Goal: Obtain resource: Download file/media

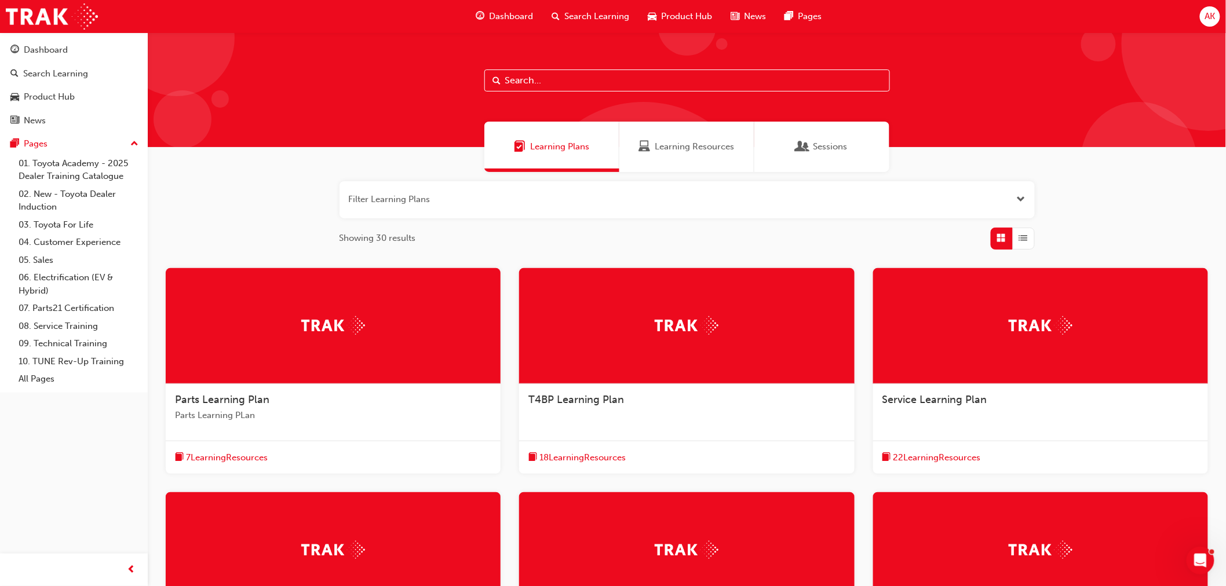
click at [522, 79] on input "text" at bounding box center [687, 81] width 406 height 22
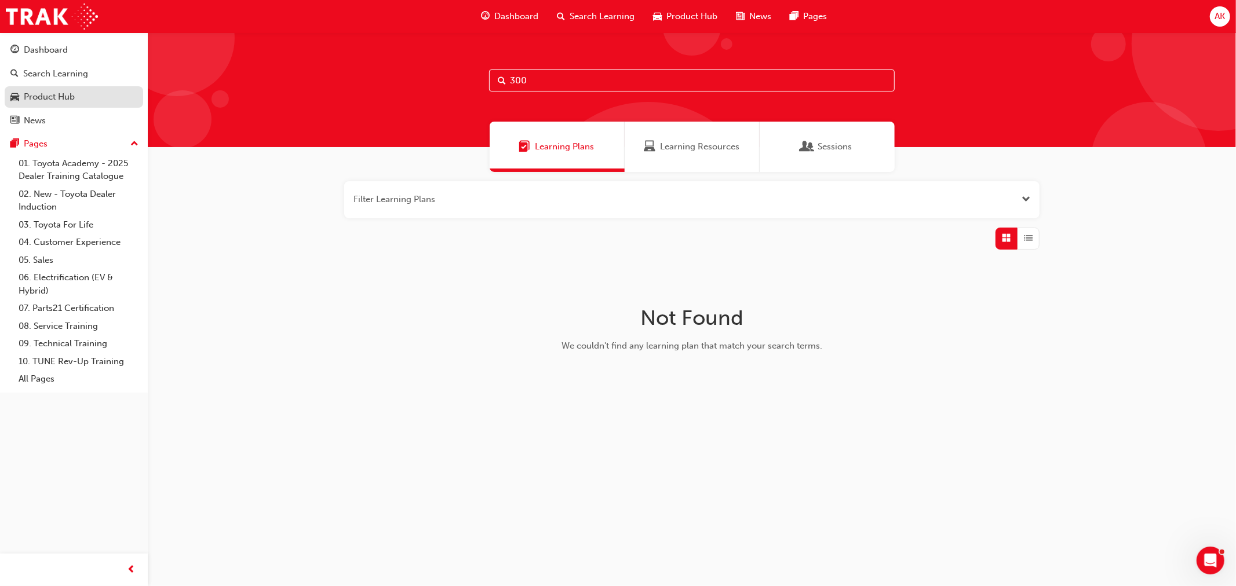
type input "300"
click at [81, 100] on div "Product Hub" at bounding box center [73, 97] width 127 height 14
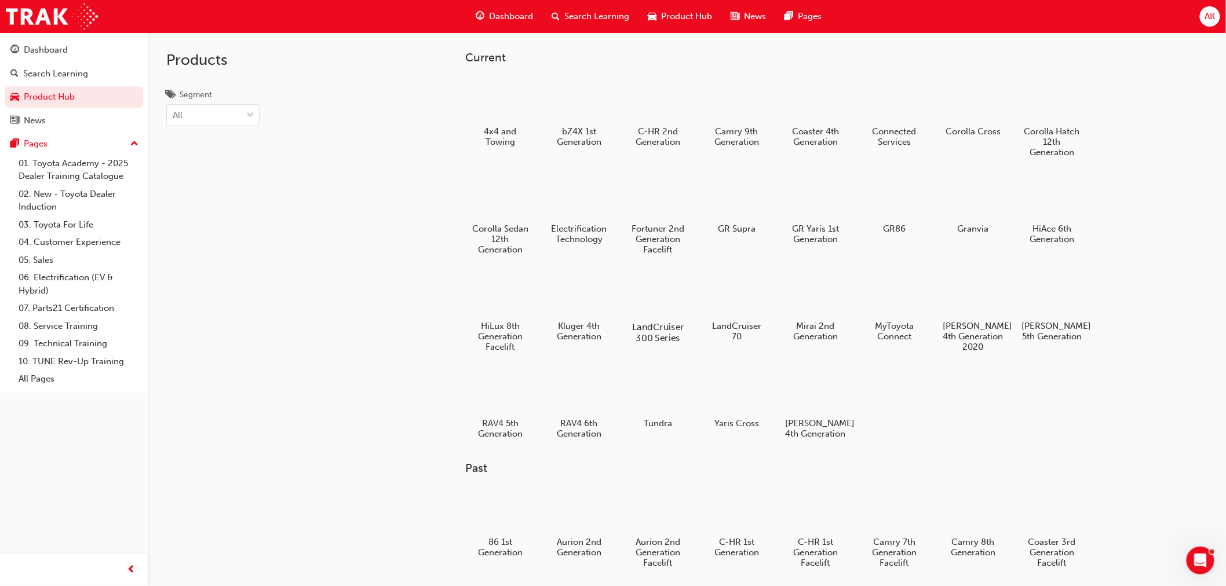
click at [655, 298] on div at bounding box center [658, 294] width 64 height 46
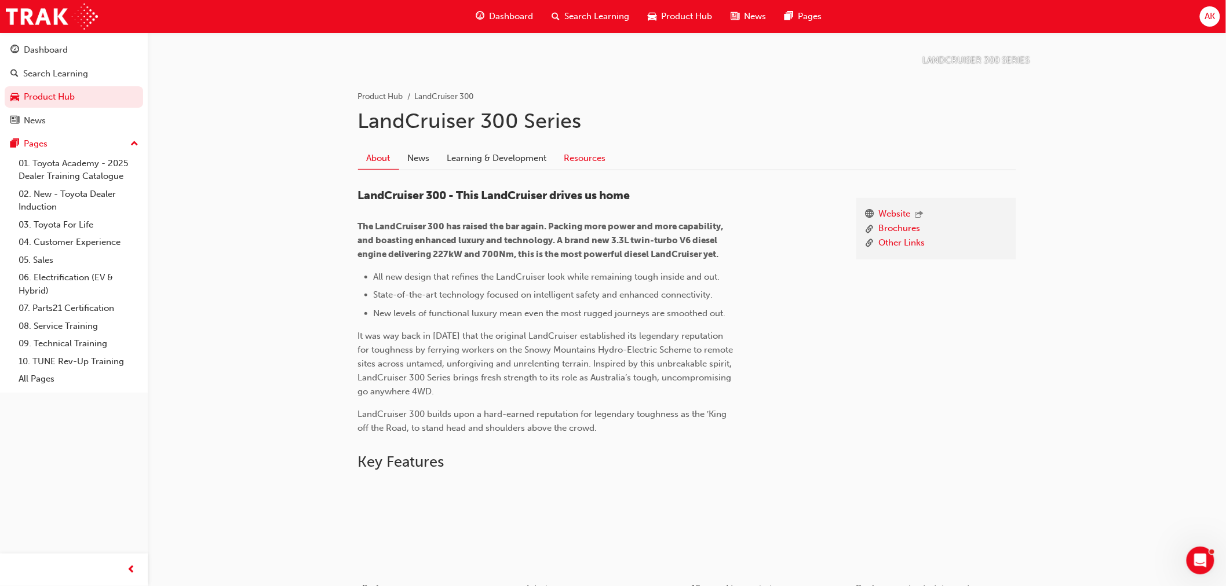
click at [586, 155] on link "Resources" at bounding box center [585, 158] width 59 height 22
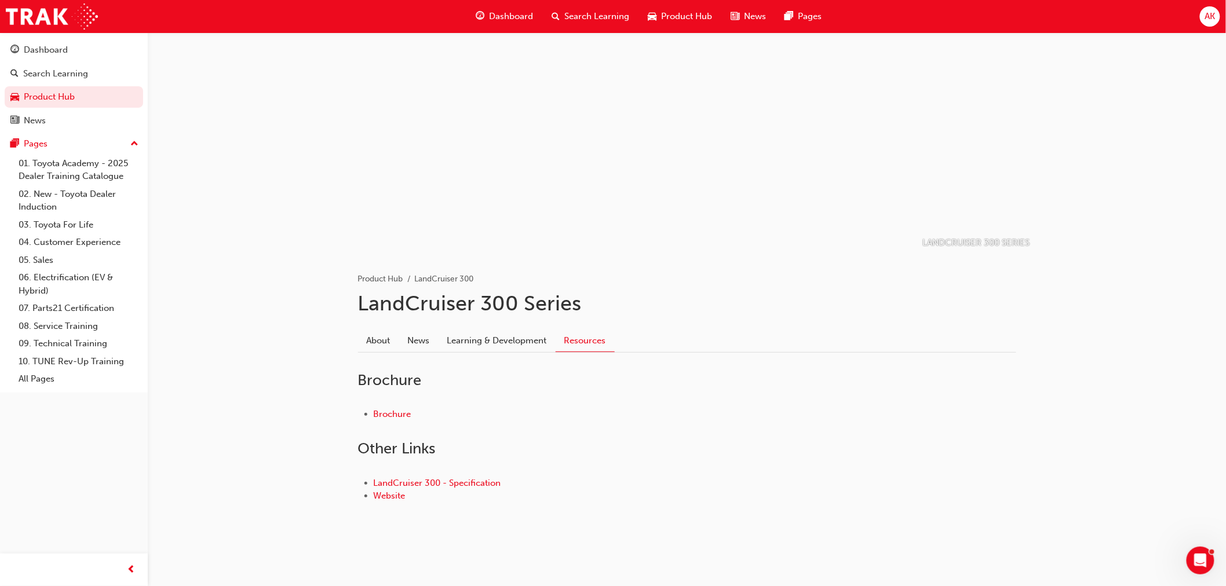
click at [532, 159] on div at bounding box center [687, 138] width 695 height 232
click at [391, 412] on link "Brochure" at bounding box center [393, 414] width 38 height 10
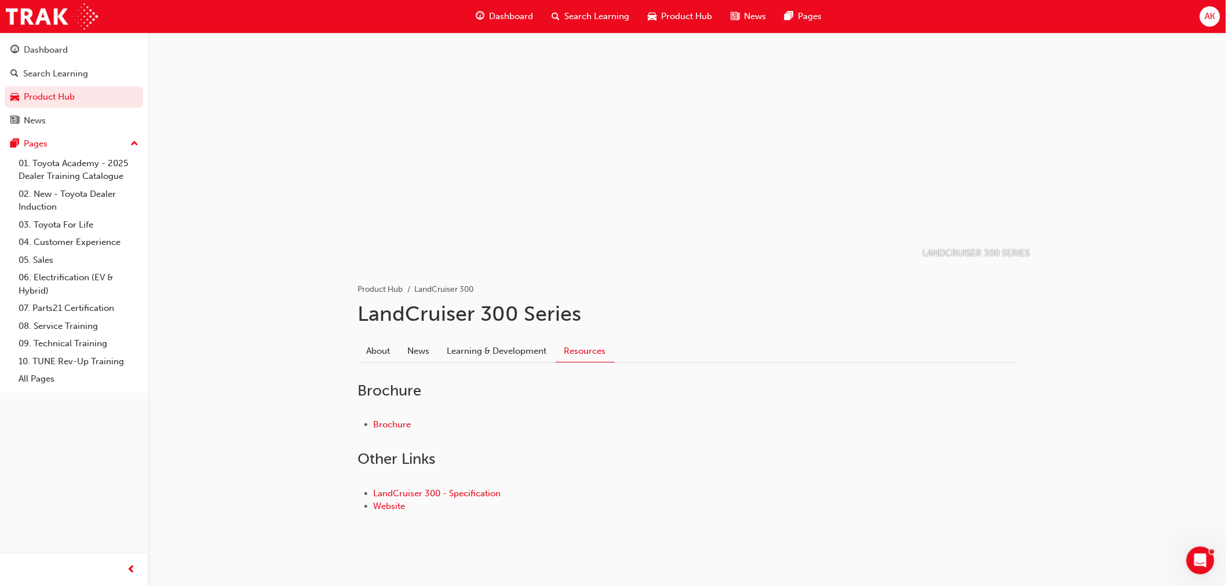
click at [779, 433] on div "Brochure" at bounding box center [687, 425] width 658 height 50
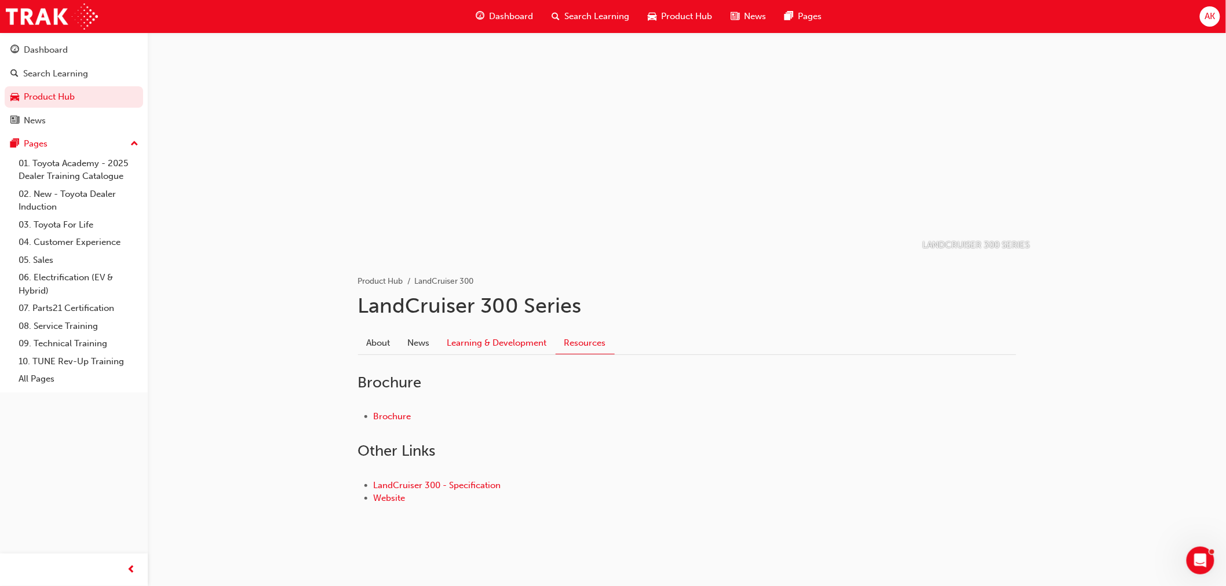
scroll to position [10, 0]
